Goal: Task Accomplishment & Management: Complete application form

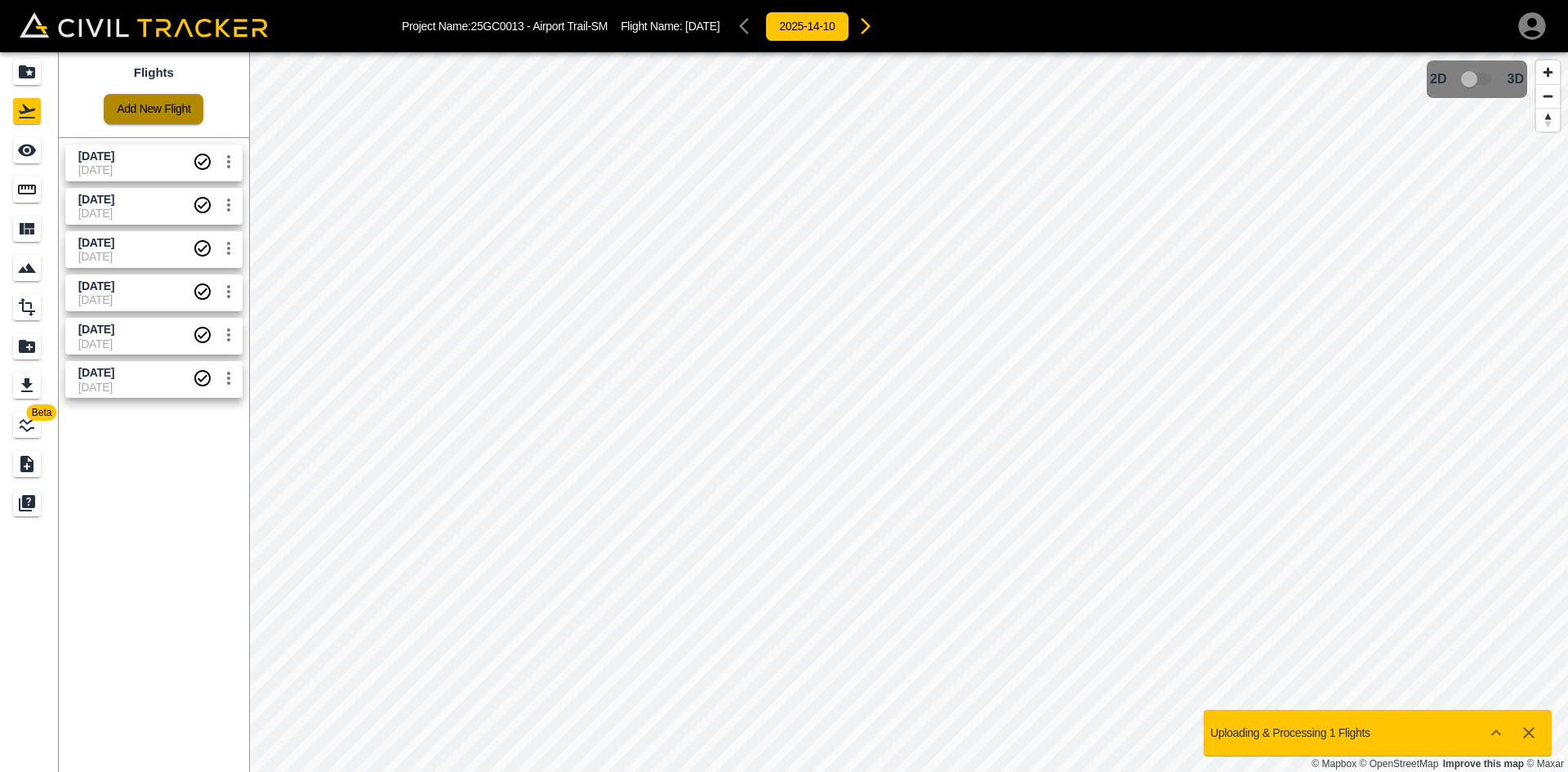
drag, startPoint x: 0, startPoint y: 0, endPoint x: 175, endPoint y: 118, distance: 211.1
click at [175, 118] on link "Add New Flight" at bounding box center [153, 109] width 100 height 30
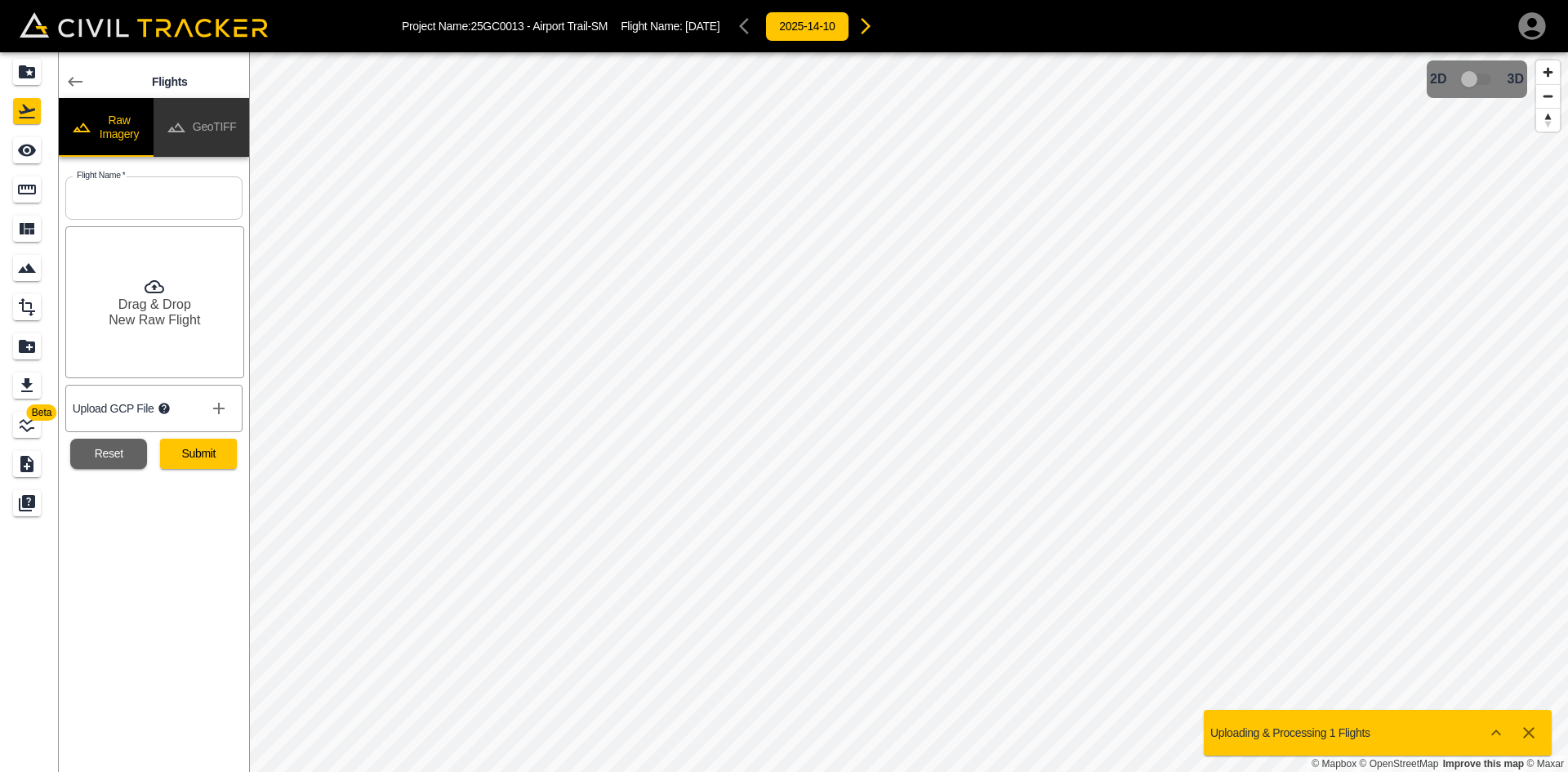
click at [210, 141] on button "GeoTIFF" at bounding box center [201, 128] width 95 height 59
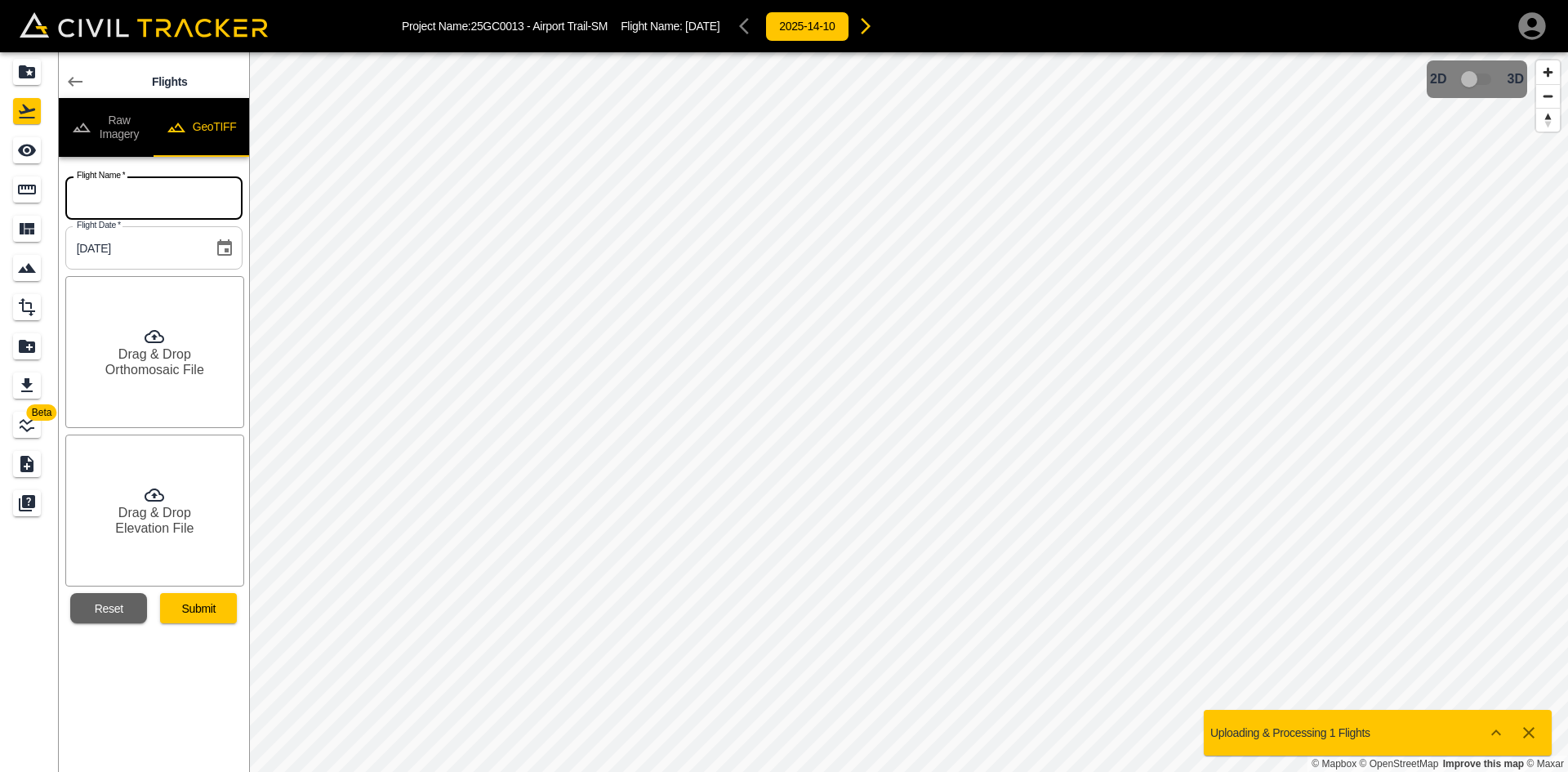
click at [136, 189] on input "text" at bounding box center [154, 197] width 177 height 43
paste input "[DATE]"
type input "[DATE]"
click at [131, 332] on div "Drag & Drop Orthomosaic File" at bounding box center [155, 352] width 179 height 152
click at [160, 508] on h6 "Drag & Drop" at bounding box center [154, 512] width 72 height 15
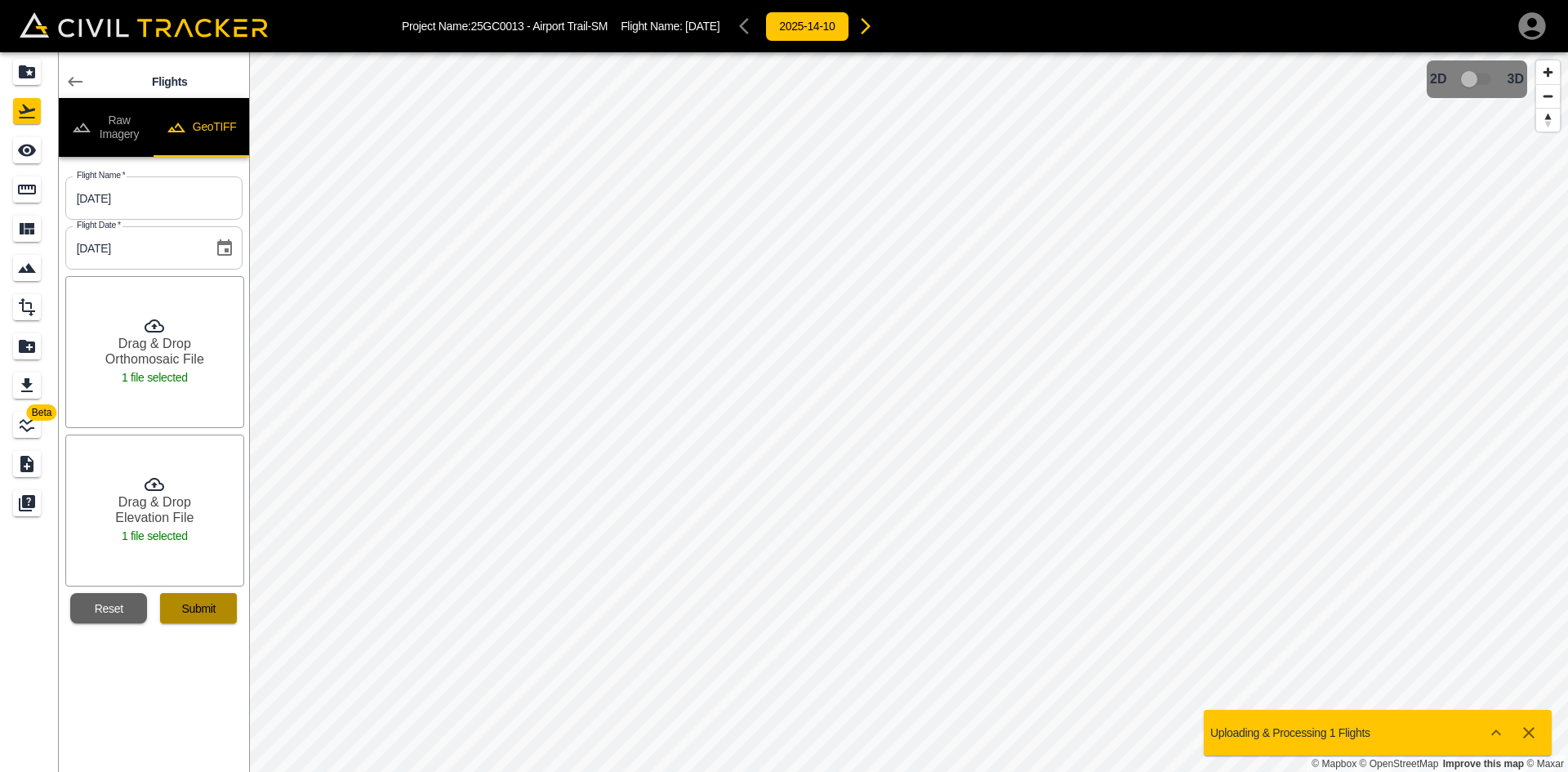
click at [208, 607] on button "Submit" at bounding box center [198, 608] width 77 height 30
